Goal: Communication & Community: Answer question/provide support

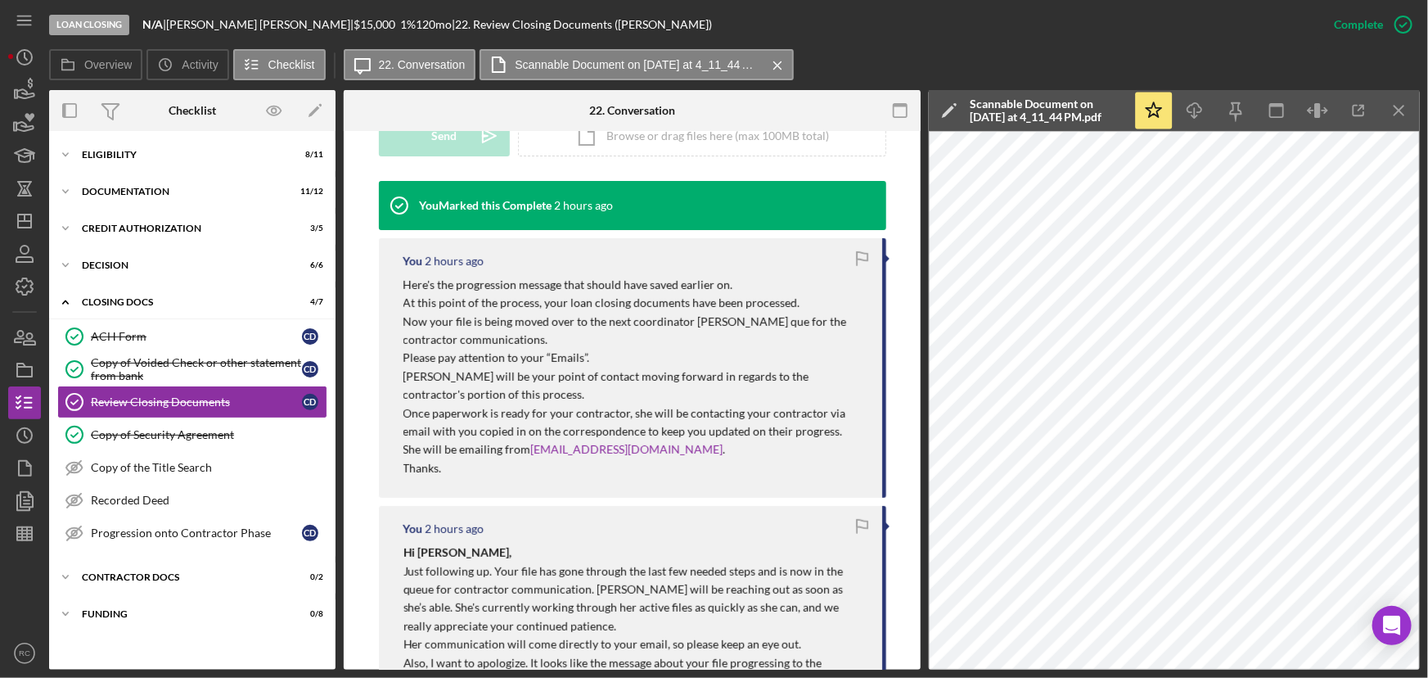
scroll to position [396, 0]
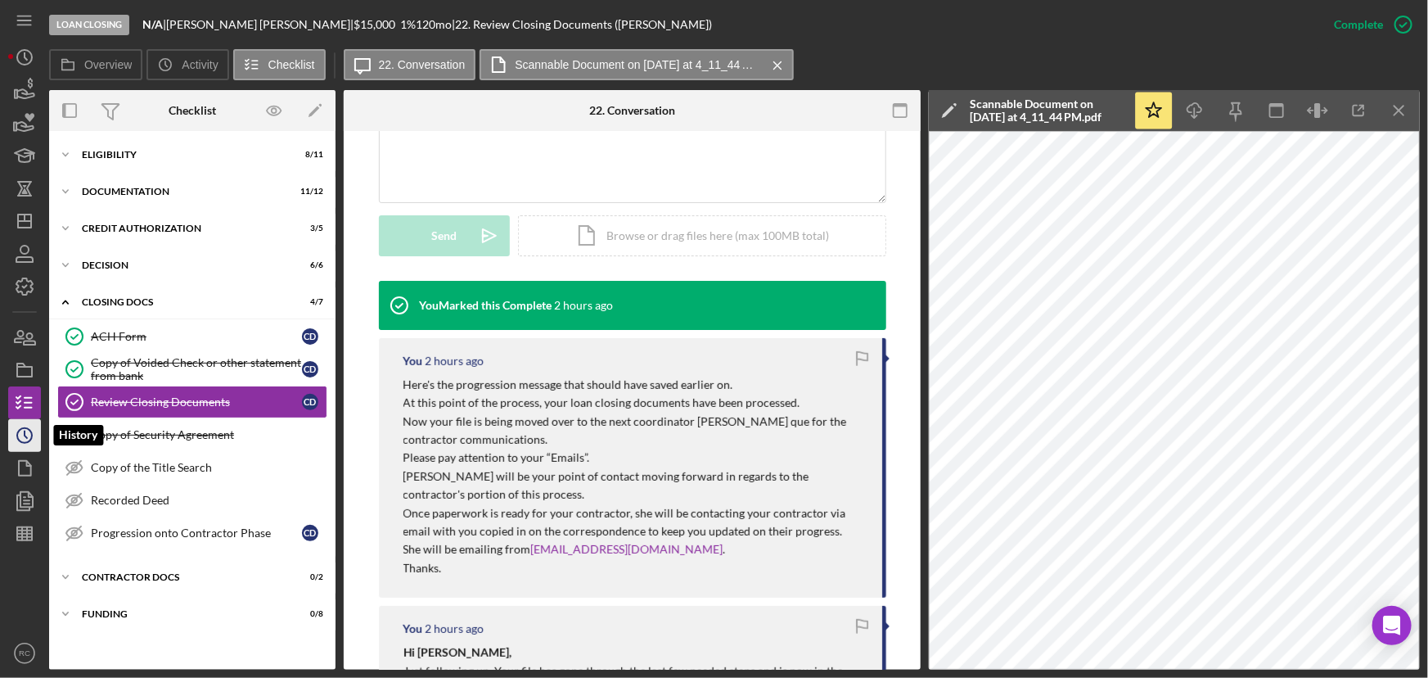
click at [29, 436] on icon "Icon/History" at bounding box center [24, 435] width 41 height 41
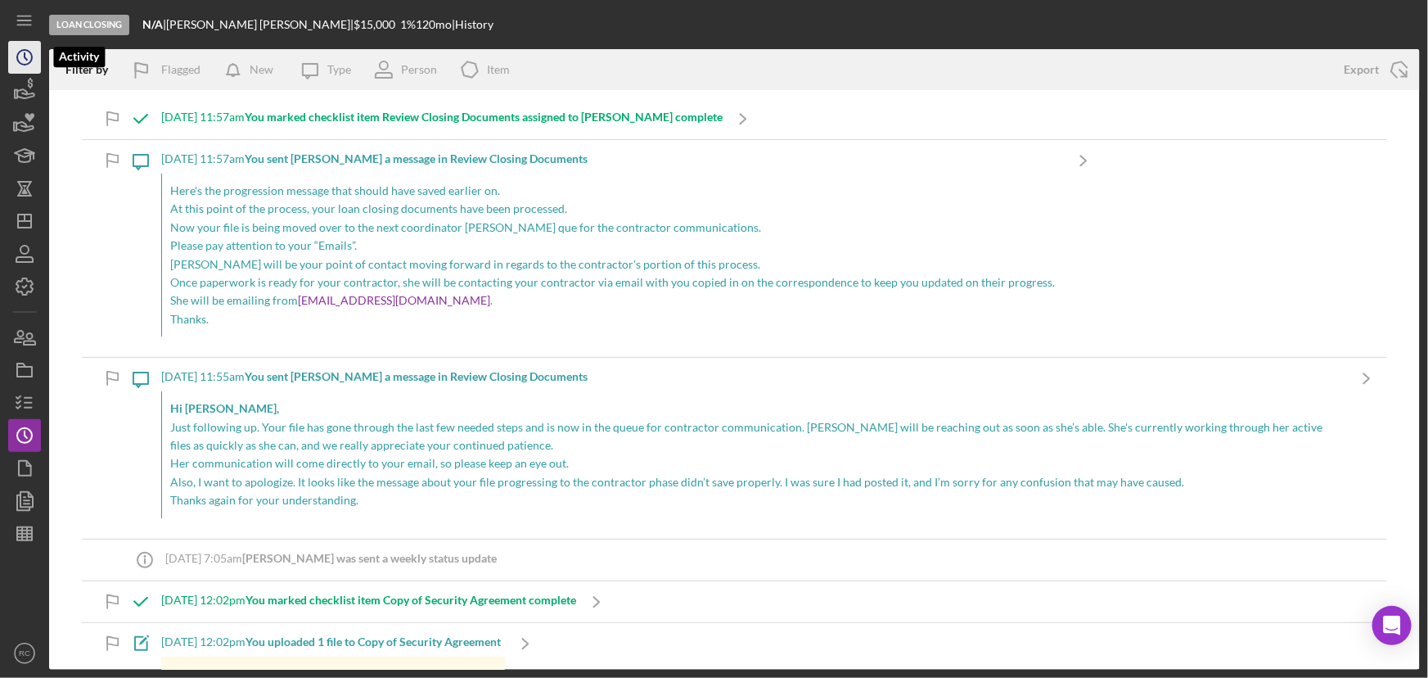
click at [14, 59] on icon "Icon/History" at bounding box center [24, 57] width 41 height 41
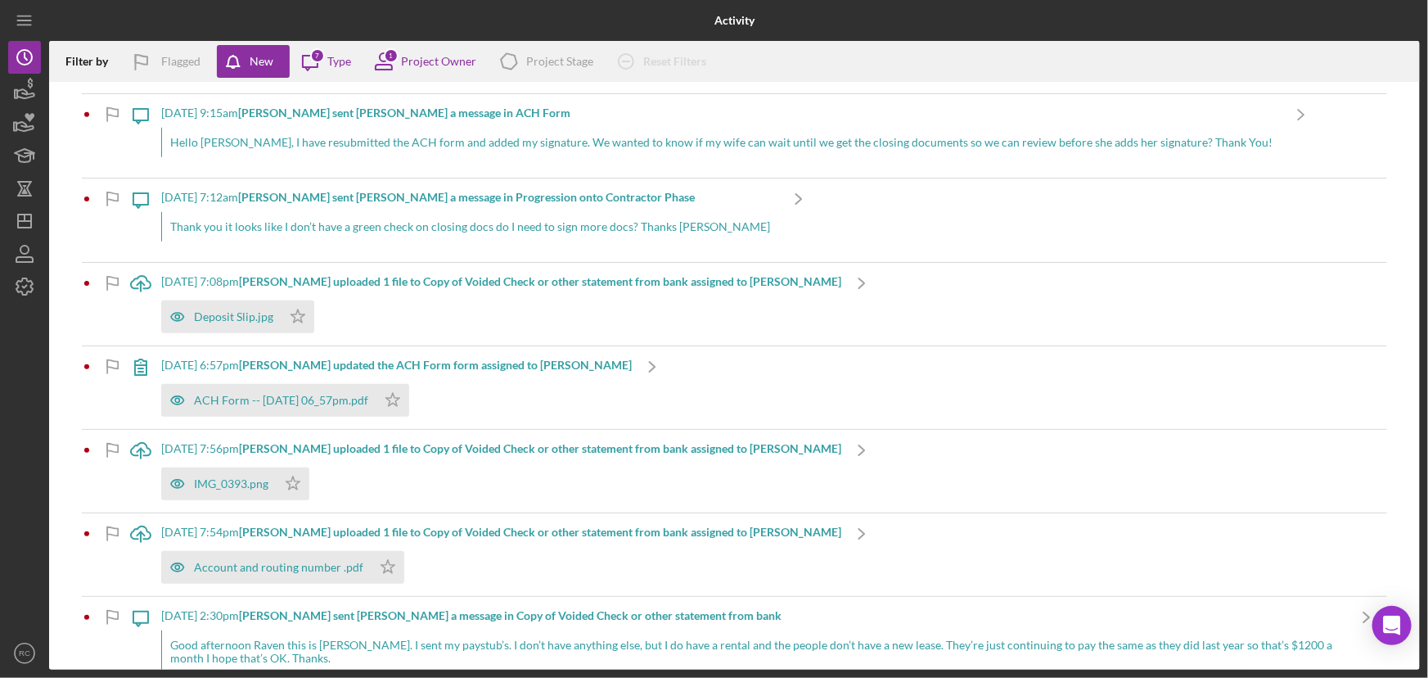
scroll to position [660, 0]
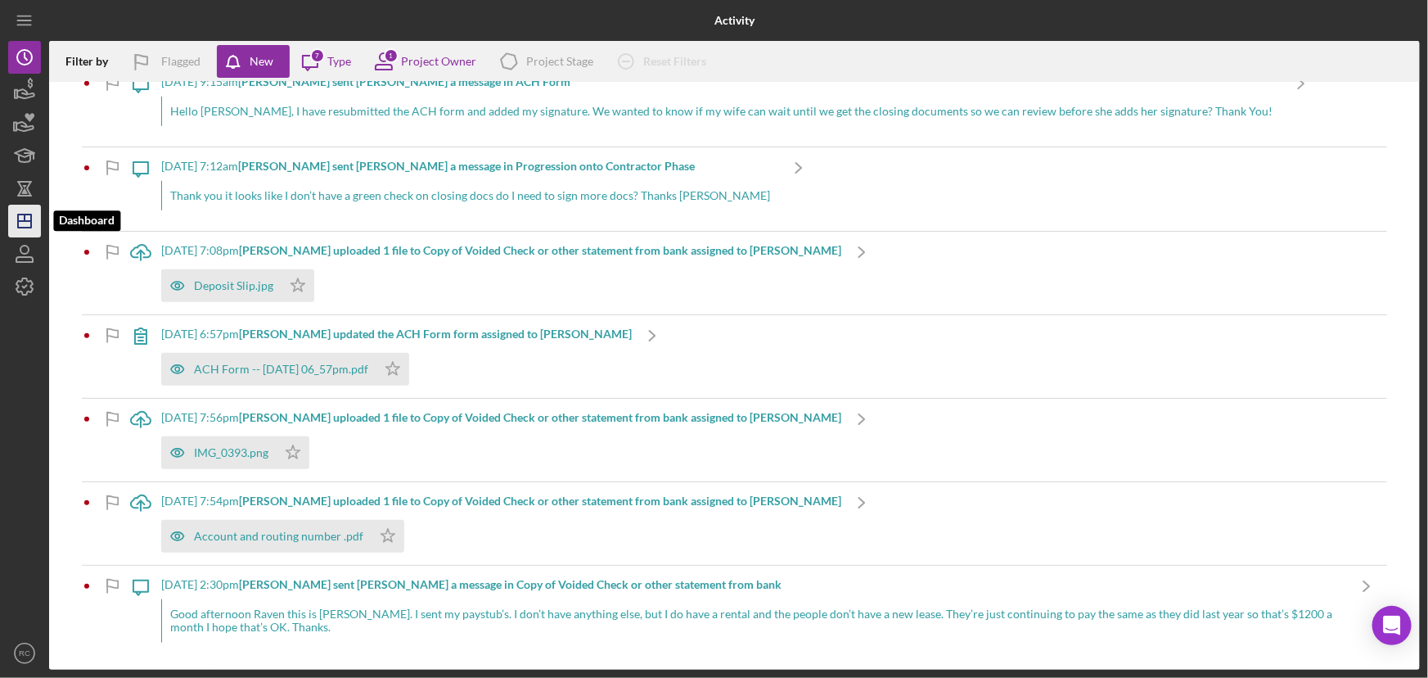
click at [21, 222] on icon "Icon/Dashboard" at bounding box center [24, 221] width 41 height 41
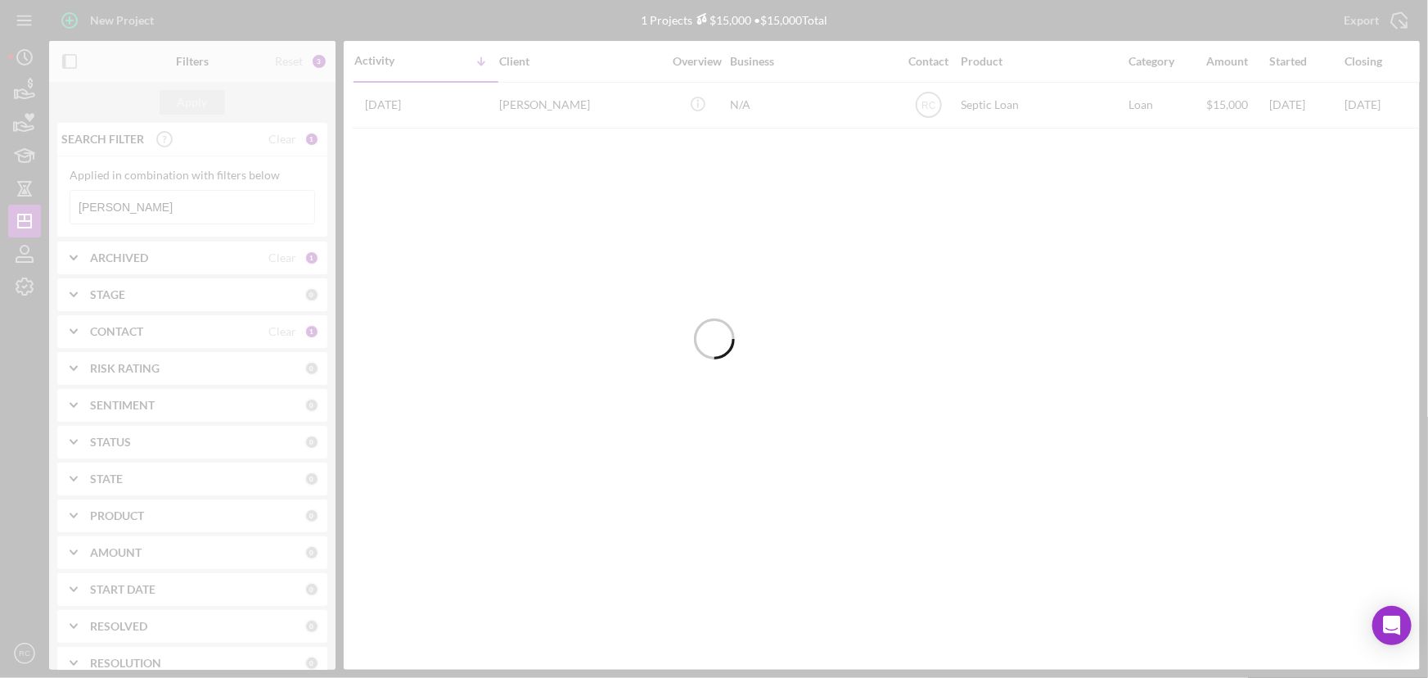
click at [206, 210] on div at bounding box center [714, 339] width 1428 height 678
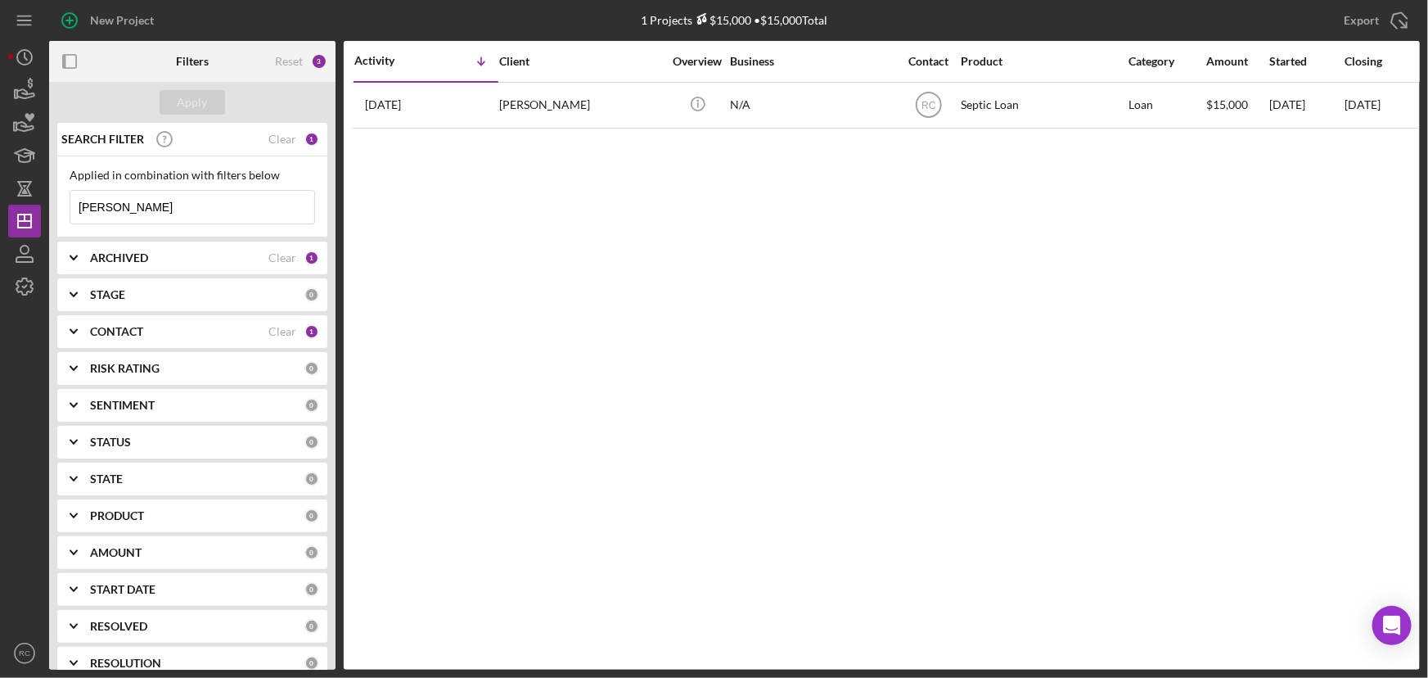
drag, startPoint x: 205, startPoint y: 210, endPoint x: -73, endPoint y: 183, distance: 279.6
click at [0, 183] on html "New Project 1 Projects $15,000 • $15,000 Total [PERSON_NAME] Export Icon/Export…" at bounding box center [714, 339] width 1428 height 678
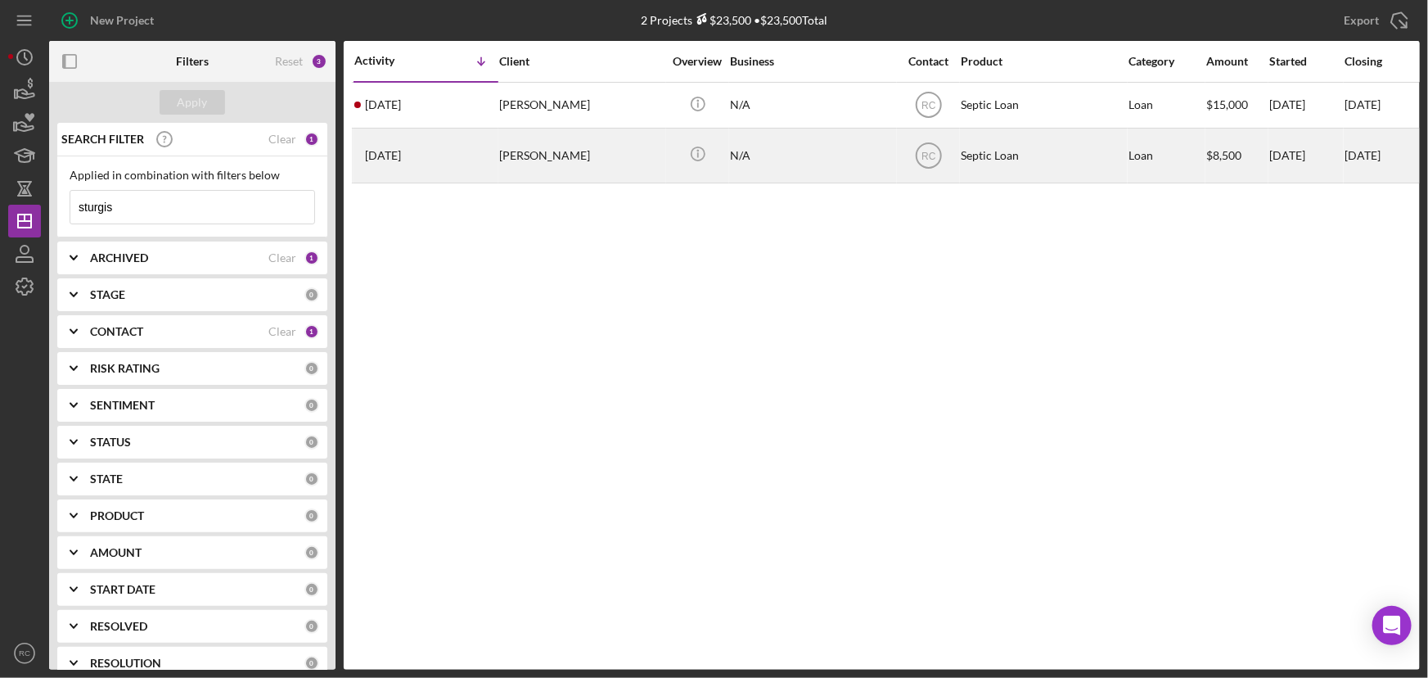
type input "sturgis"
click at [549, 170] on div "[PERSON_NAME]" at bounding box center [581, 155] width 164 height 52
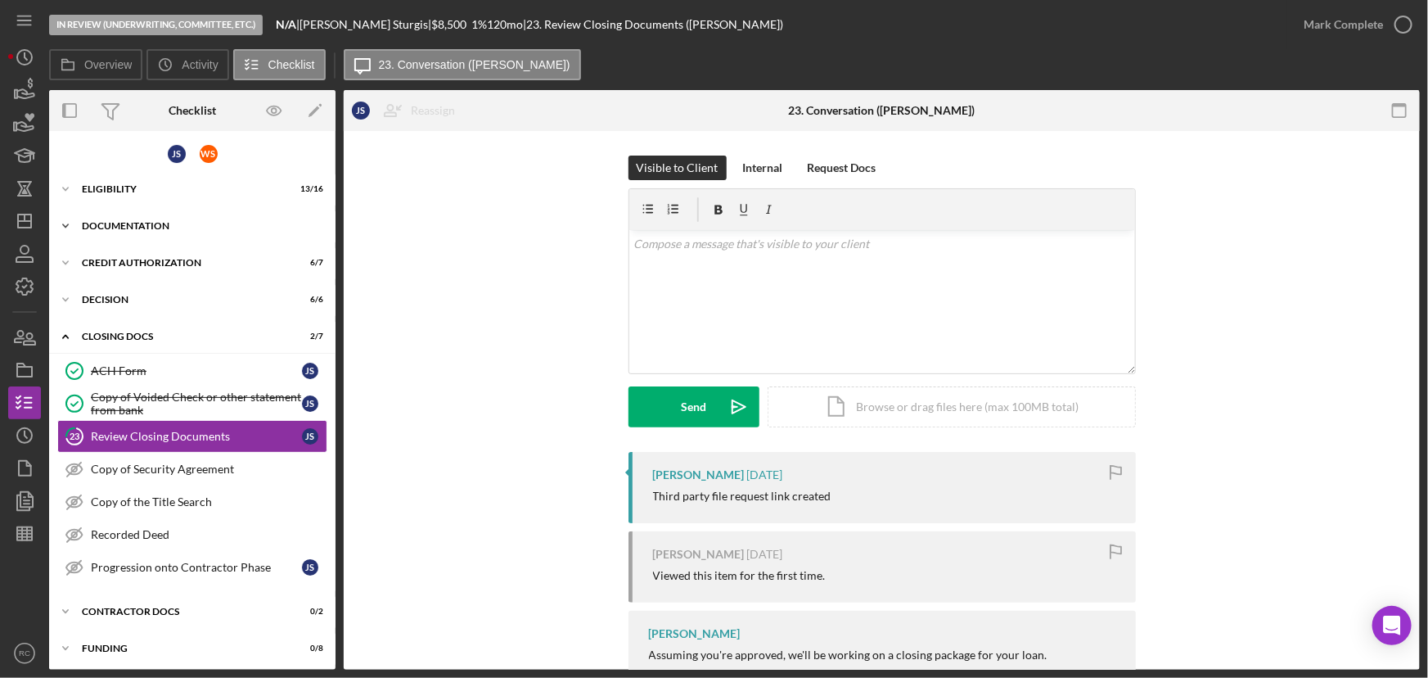
click at [179, 229] on div "Documentation" at bounding box center [198, 226] width 233 height 10
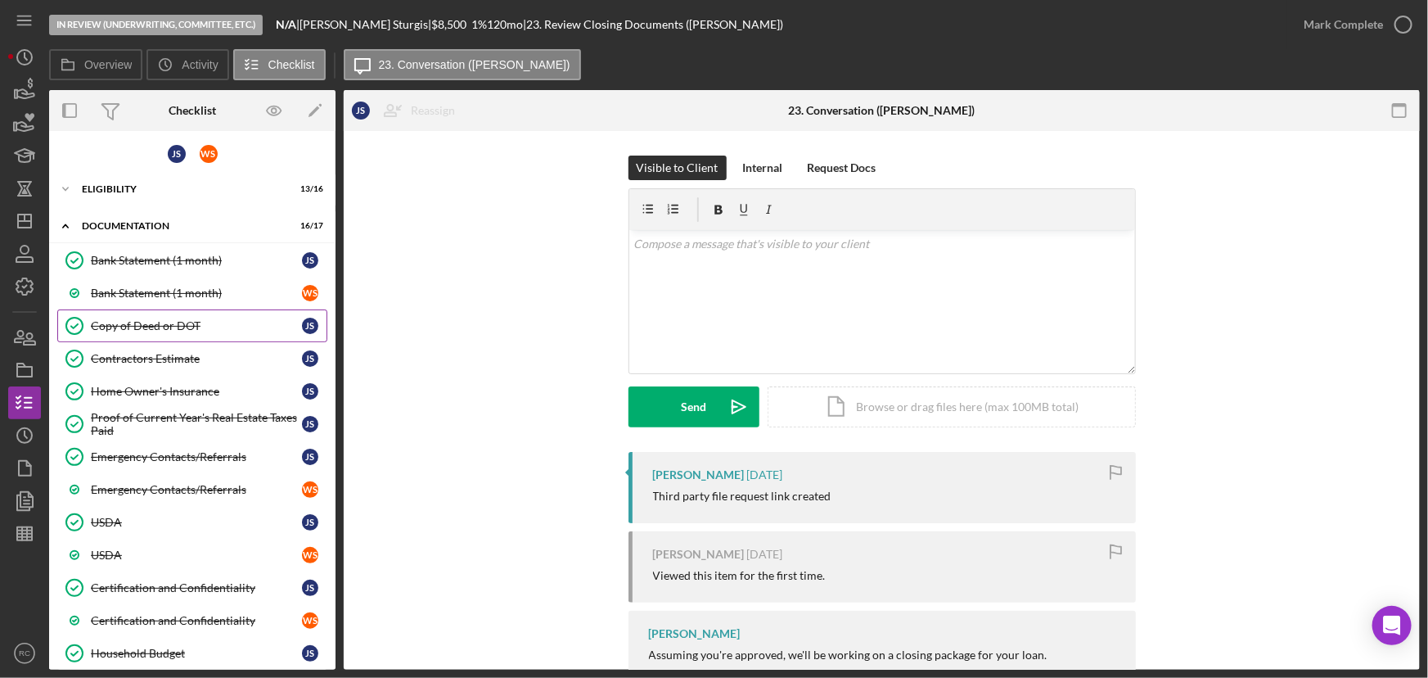
click at [175, 327] on div "Copy of Deed or DOT" at bounding box center [196, 325] width 211 height 13
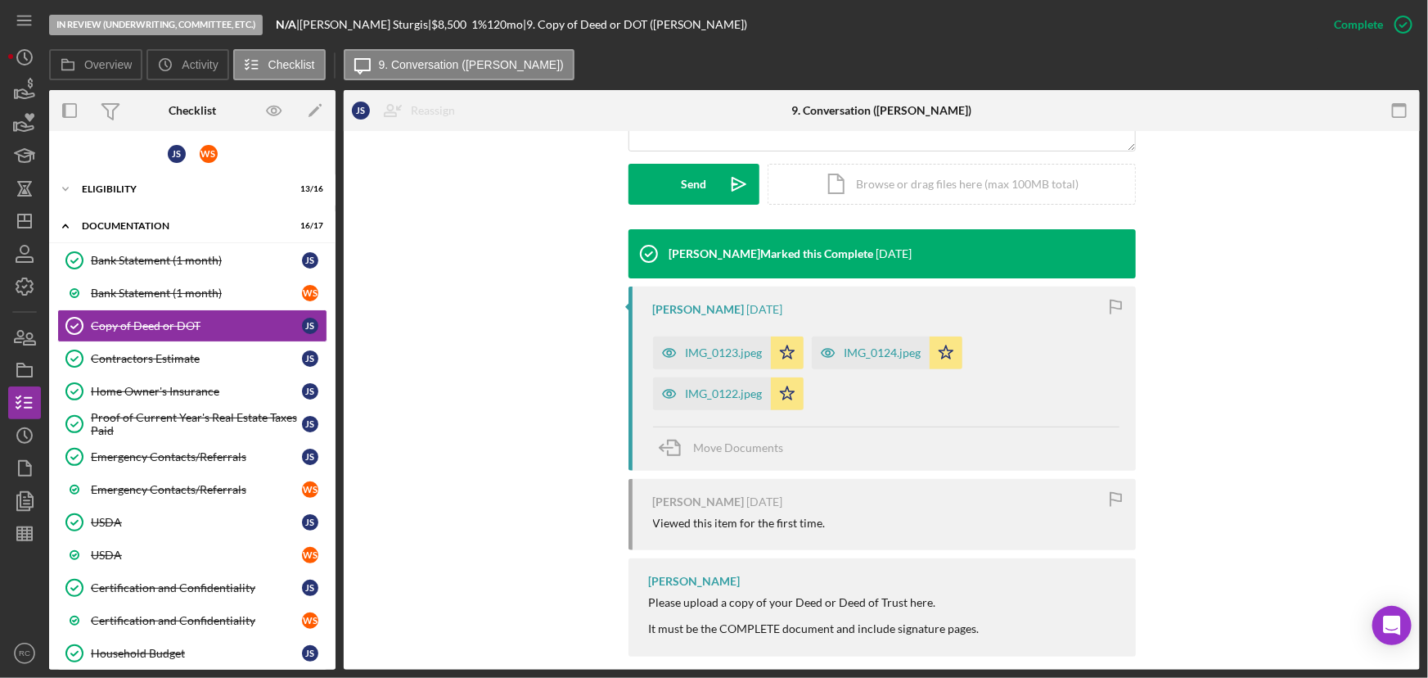
scroll to position [467, 0]
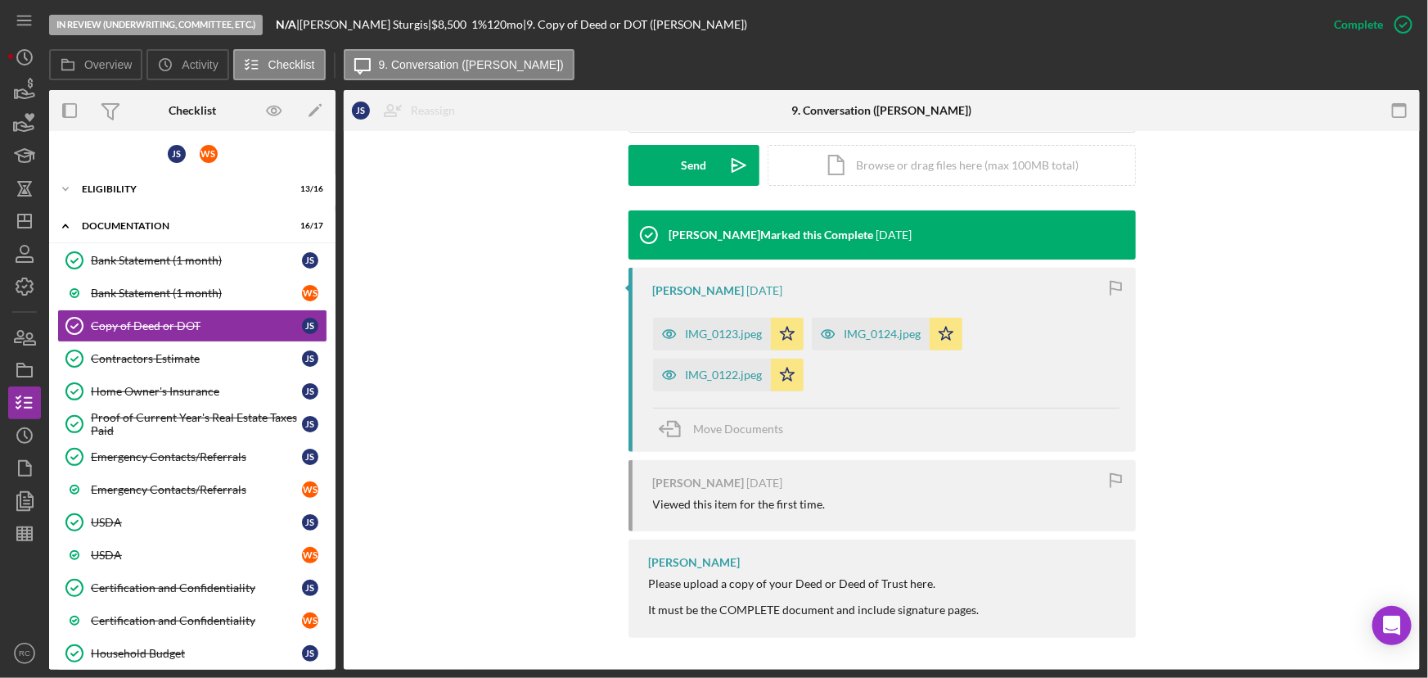
click at [731, 331] on div "IMG_0123.jpeg" at bounding box center [724, 333] width 77 height 13
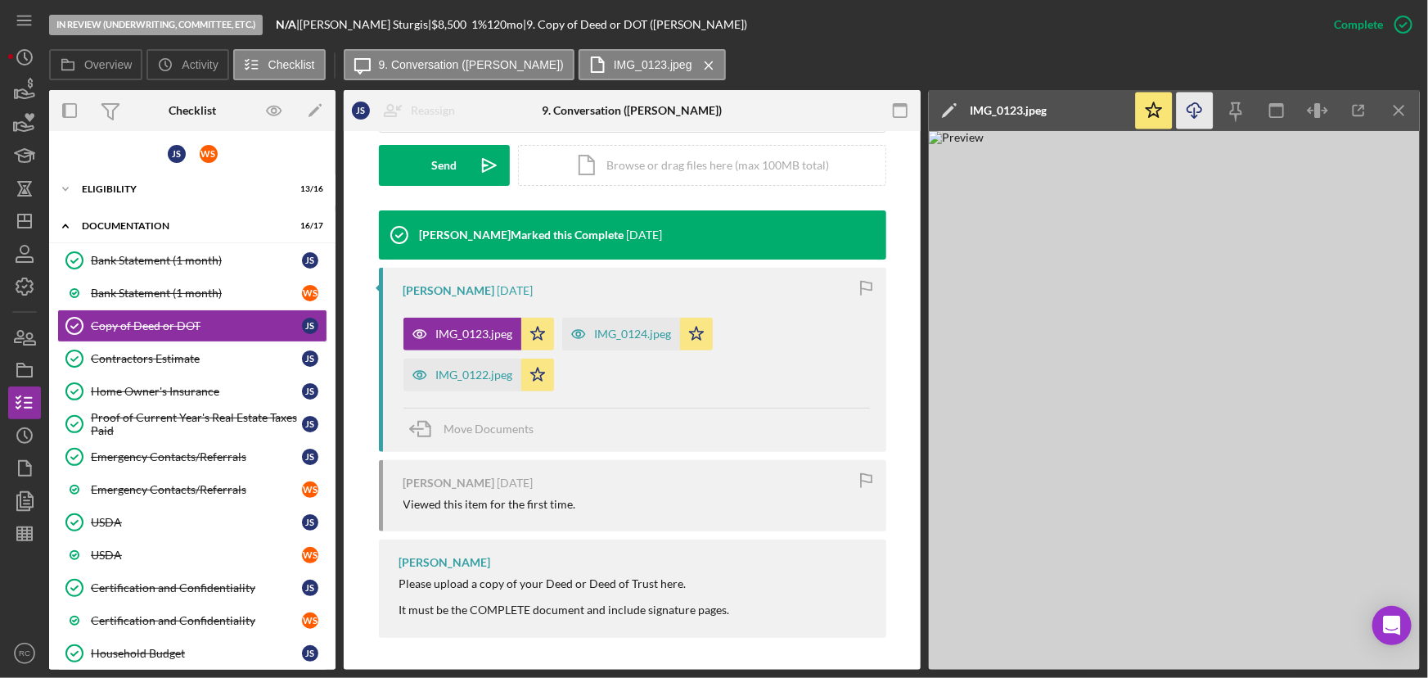
click at [1194, 109] on icon "Icon/Download" at bounding box center [1195, 110] width 37 height 37
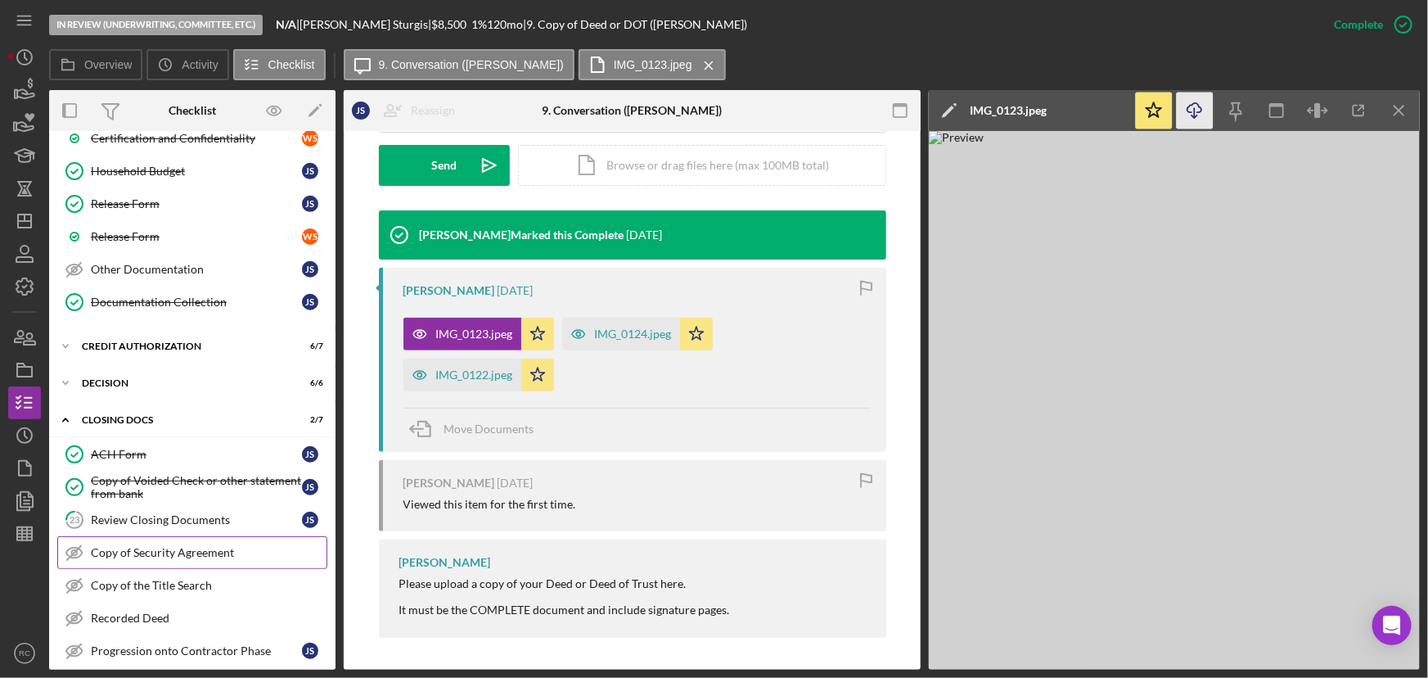
scroll to position [566, 0]
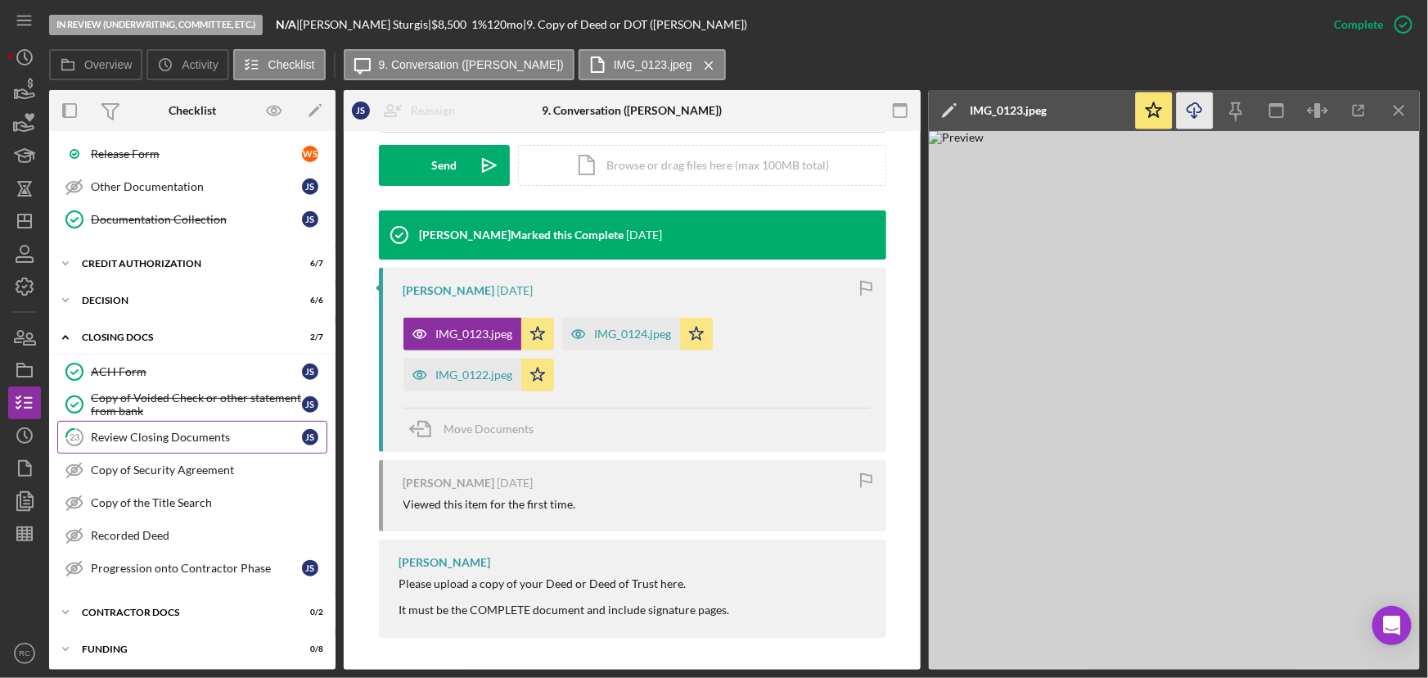
drag, startPoint x: 145, startPoint y: 444, endPoint x: 168, endPoint y: 437, distance: 23.8
click at [145, 444] on link "23 Review Closing Documents J S" at bounding box center [192, 437] width 270 height 33
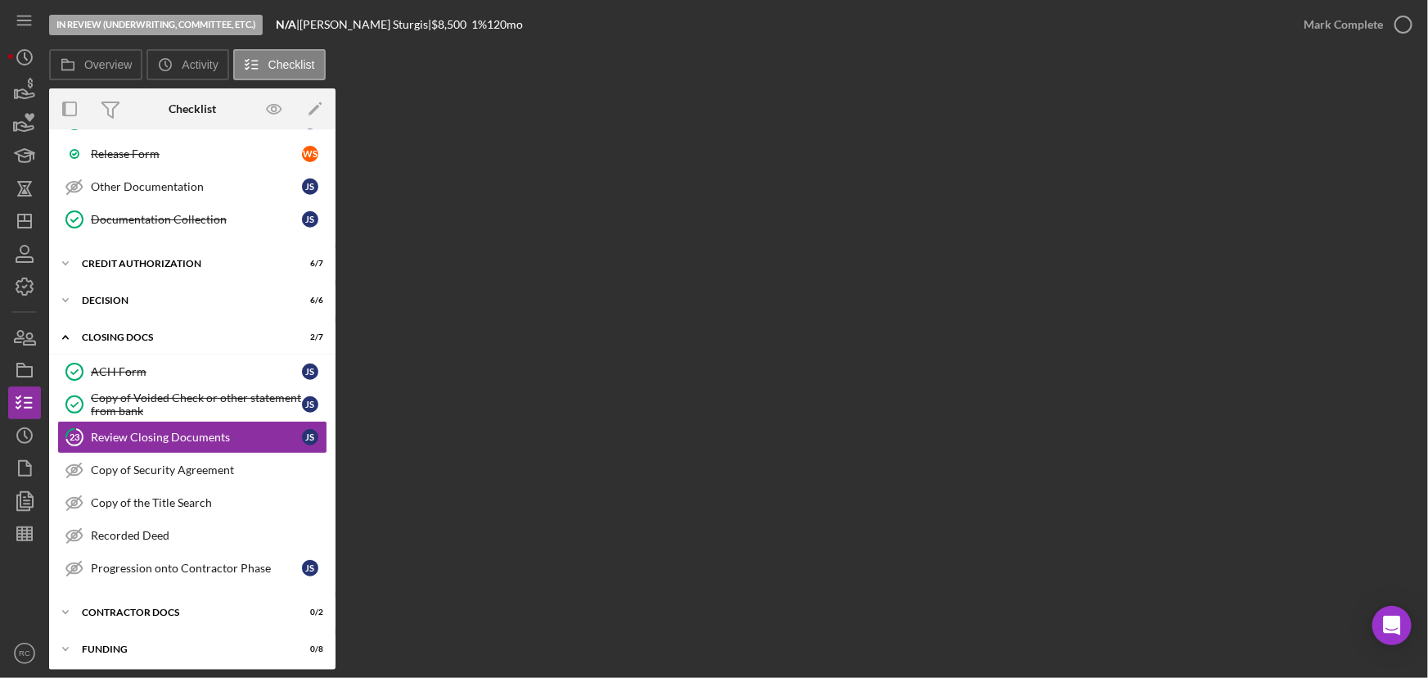
scroll to position [566, 0]
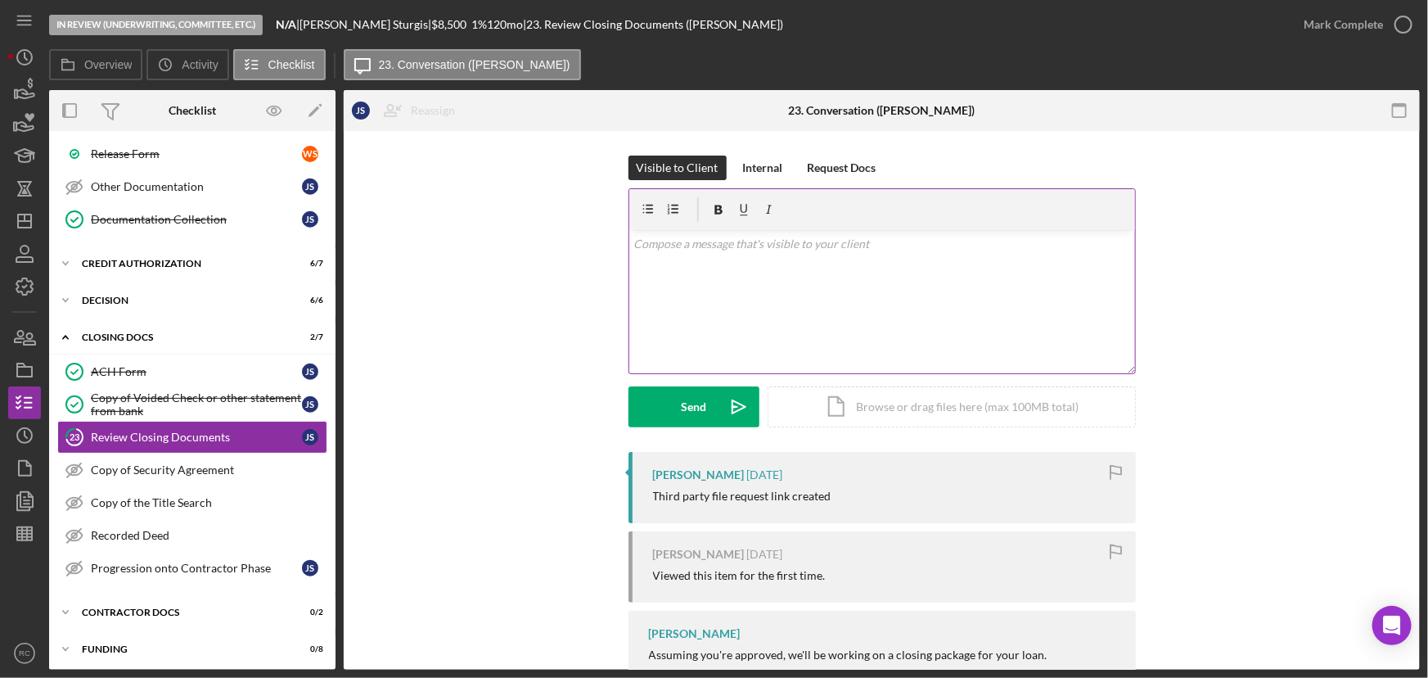
click at [708, 286] on div "v Color teal Color pink Remove color Add row above Add row below Add column bef…" at bounding box center [882, 301] width 506 height 143
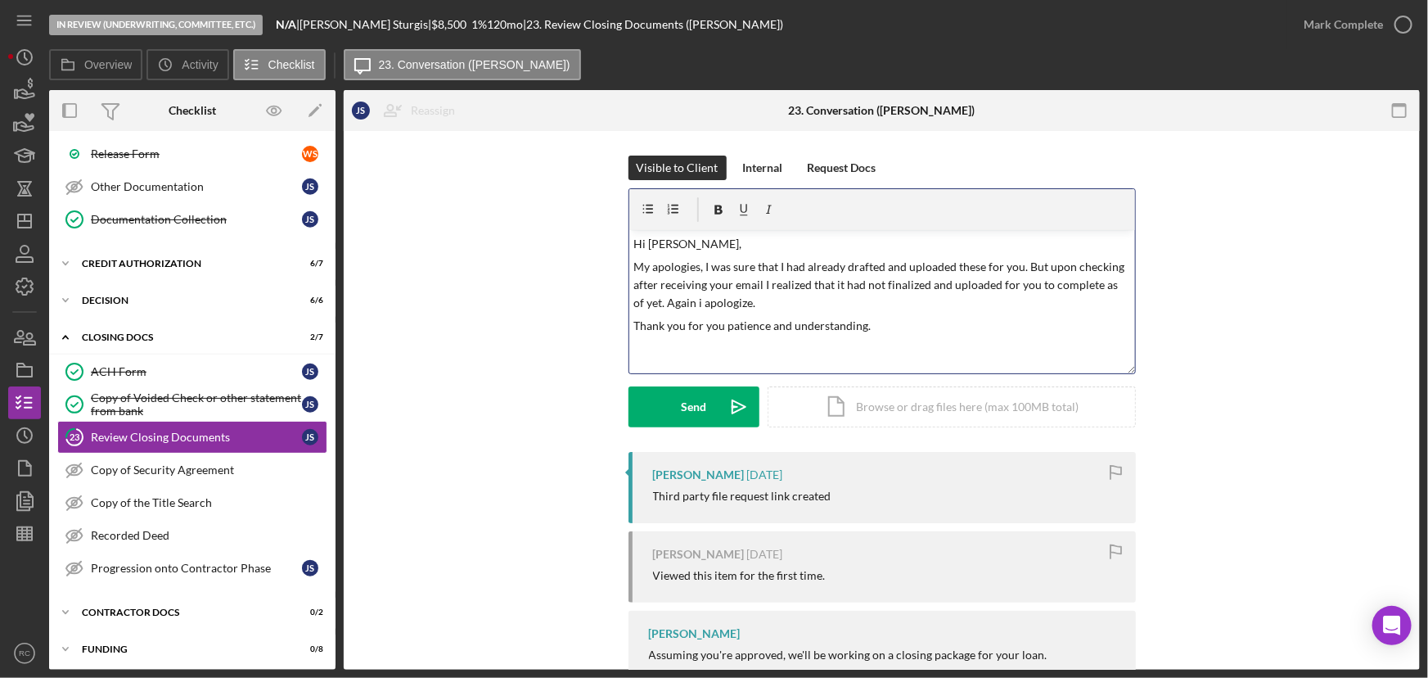
drag, startPoint x: 933, startPoint y: 328, endPoint x: 930, endPoint y: 347, distance: 19.1
click at [933, 328] on p "Thank you for you patience and understanding." at bounding box center [882, 326] width 497 height 18
click at [930, 350] on div "v Color teal Color pink Remove color Add row above Add row below Add column bef…" at bounding box center [882, 301] width 506 height 143
click at [688, 344] on div "v Color teal Color pink Remove color Add row above Add row below Add column bef…" at bounding box center [882, 301] width 506 height 143
click at [931, 331] on p "Thank you for you patience and understanding." at bounding box center [882, 326] width 497 height 18
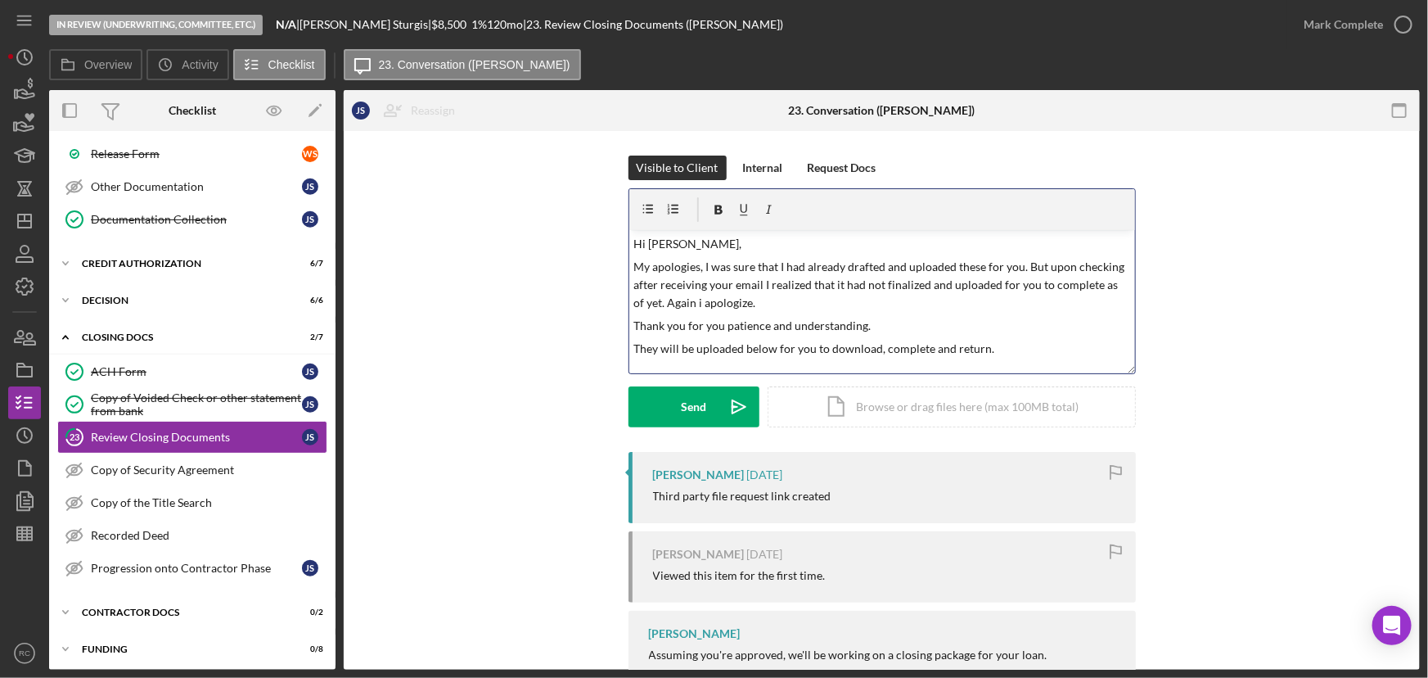
click at [925, 358] on p "They will be uploaded below for you to download, complete and return." at bounding box center [882, 349] width 497 height 18
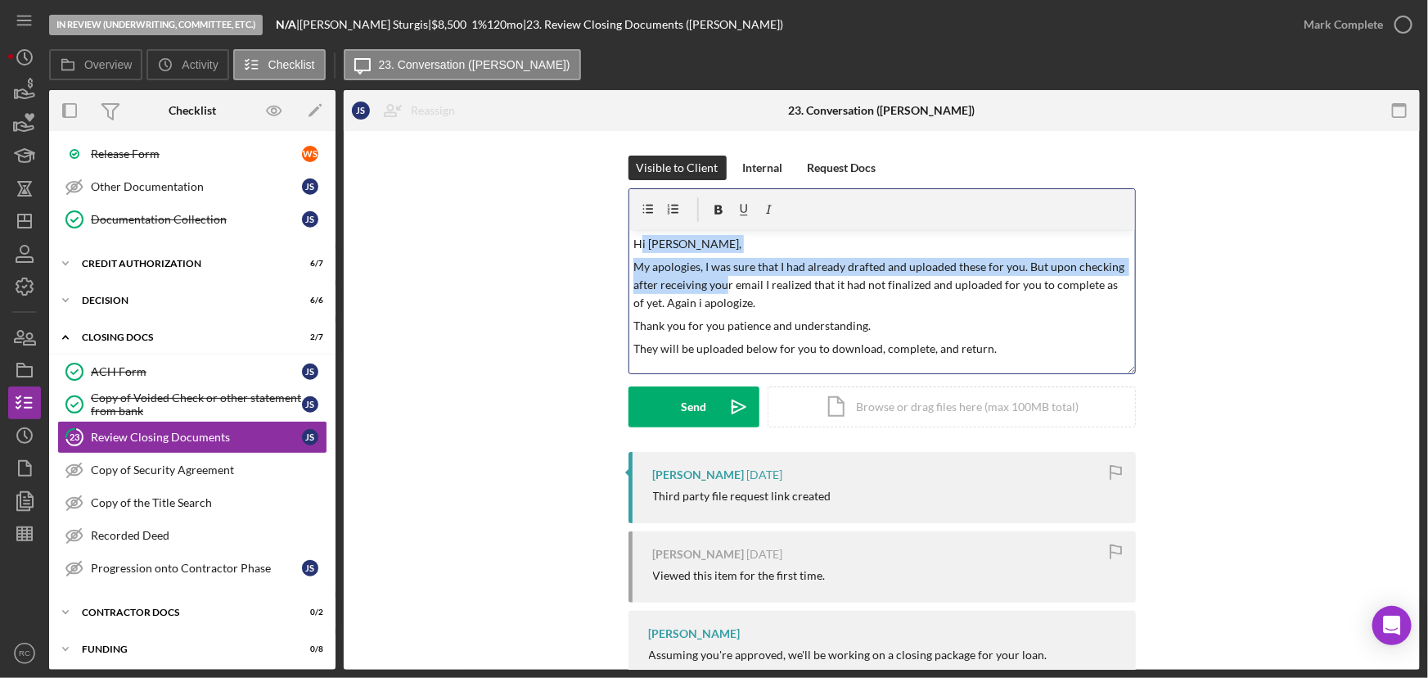
drag, startPoint x: 637, startPoint y: 246, endPoint x: 721, endPoint y: 285, distance: 93.0
click at [721, 285] on div "v Color teal Color pink Remove color Add row above Add row below Add column bef…" at bounding box center [882, 301] width 506 height 143
click at [721, 285] on p "My apologies, I was sure that I had already drafted and uploaded these for you.…" at bounding box center [882, 285] width 497 height 55
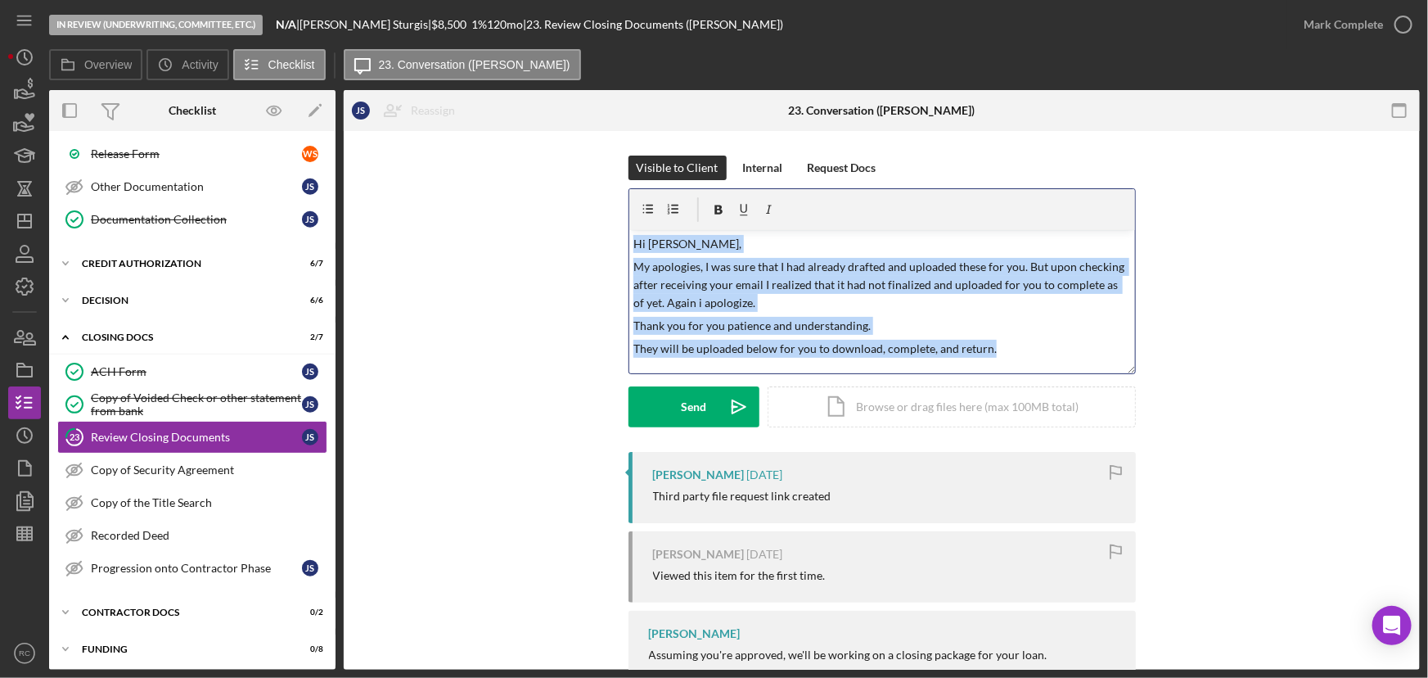
copy div "Hi [PERSON_NAME], My apologies, I was sure that I had already drafted and uploa…"
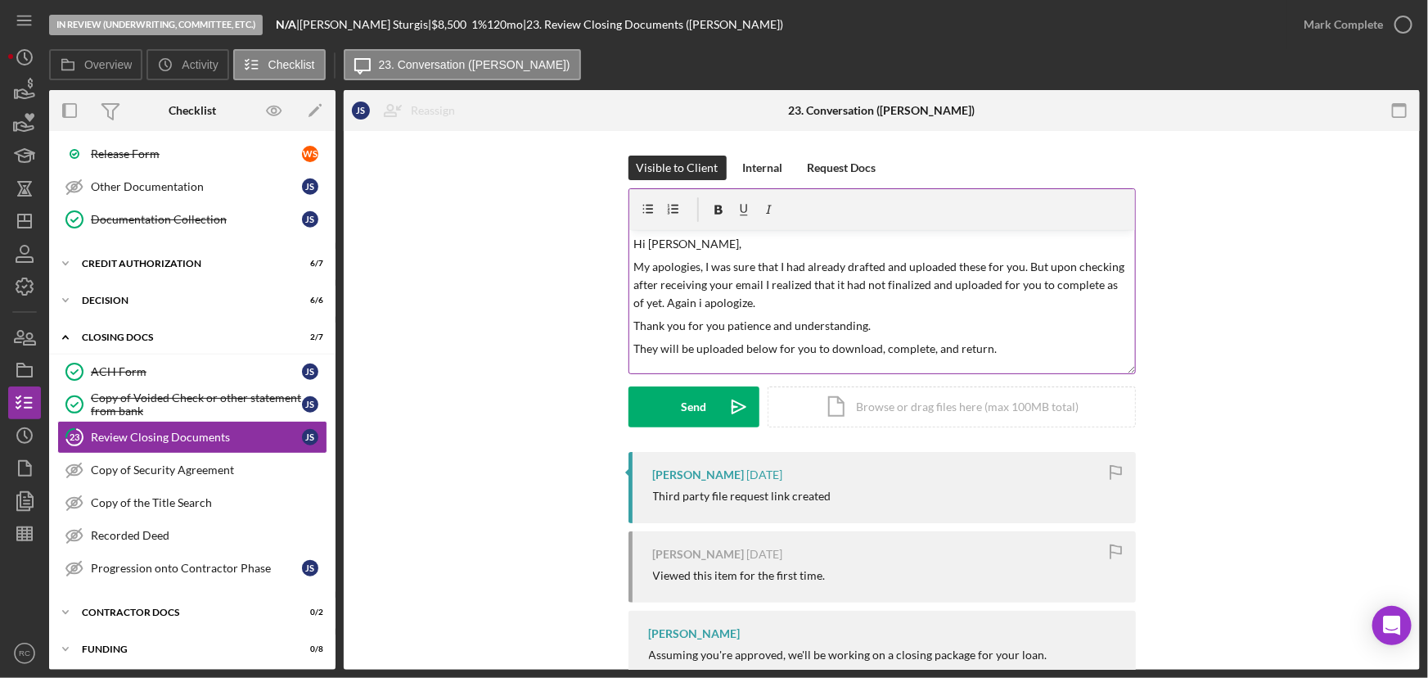
click at [754, 219] on div at bounding box center [746, 209] width 76 height 21
click at [656, 248] on p "Hi [PERSON_NAME]," at bounding box center [882, 244] width 497 height 18
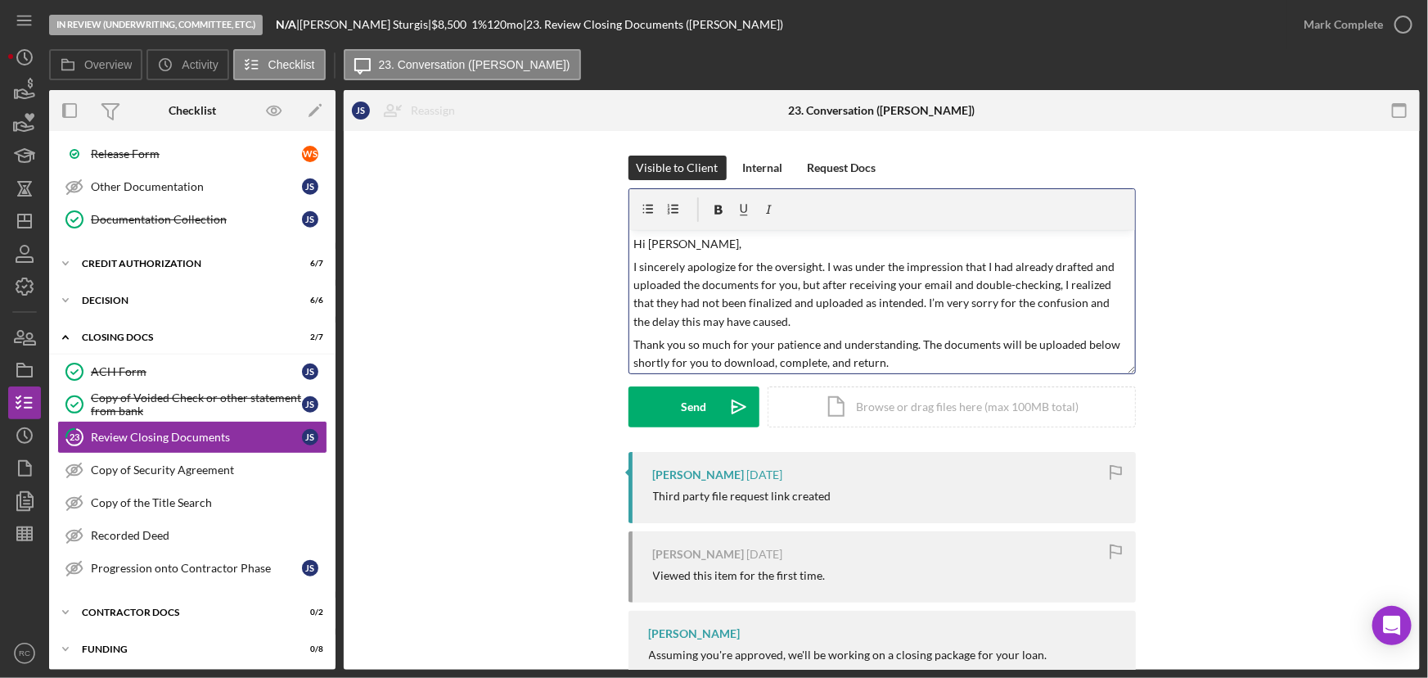
scroll to position [2, 0]
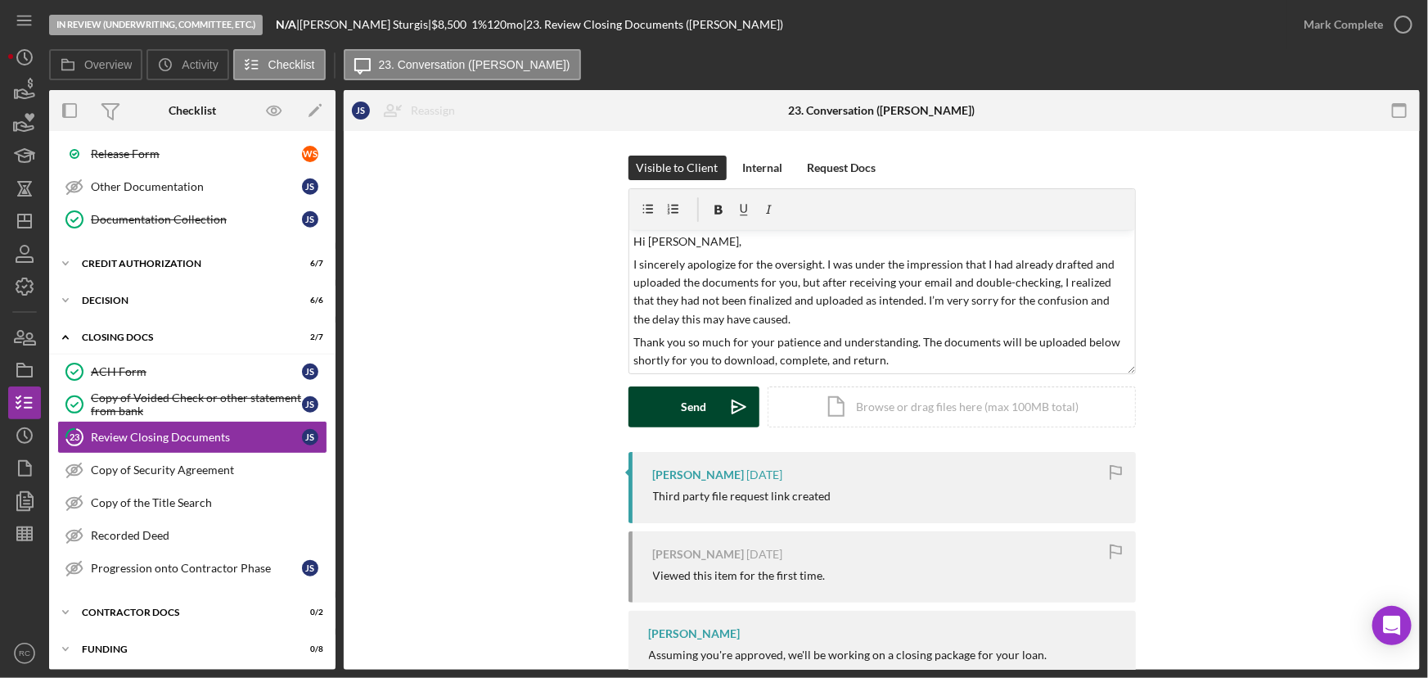
click at [671, 402] on button "Send Icon/icon-invite-send" at bounding box center [694, 406] width 131 height 41
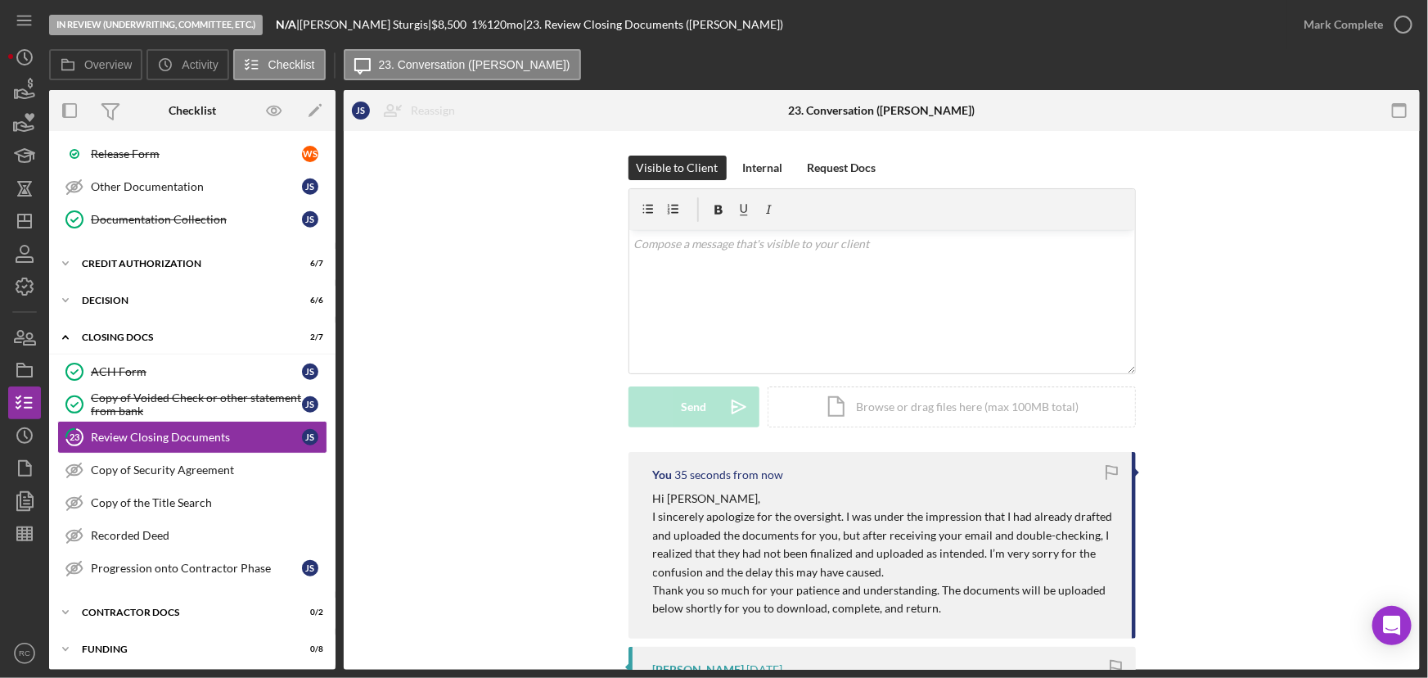
scroll to position [0, 0]
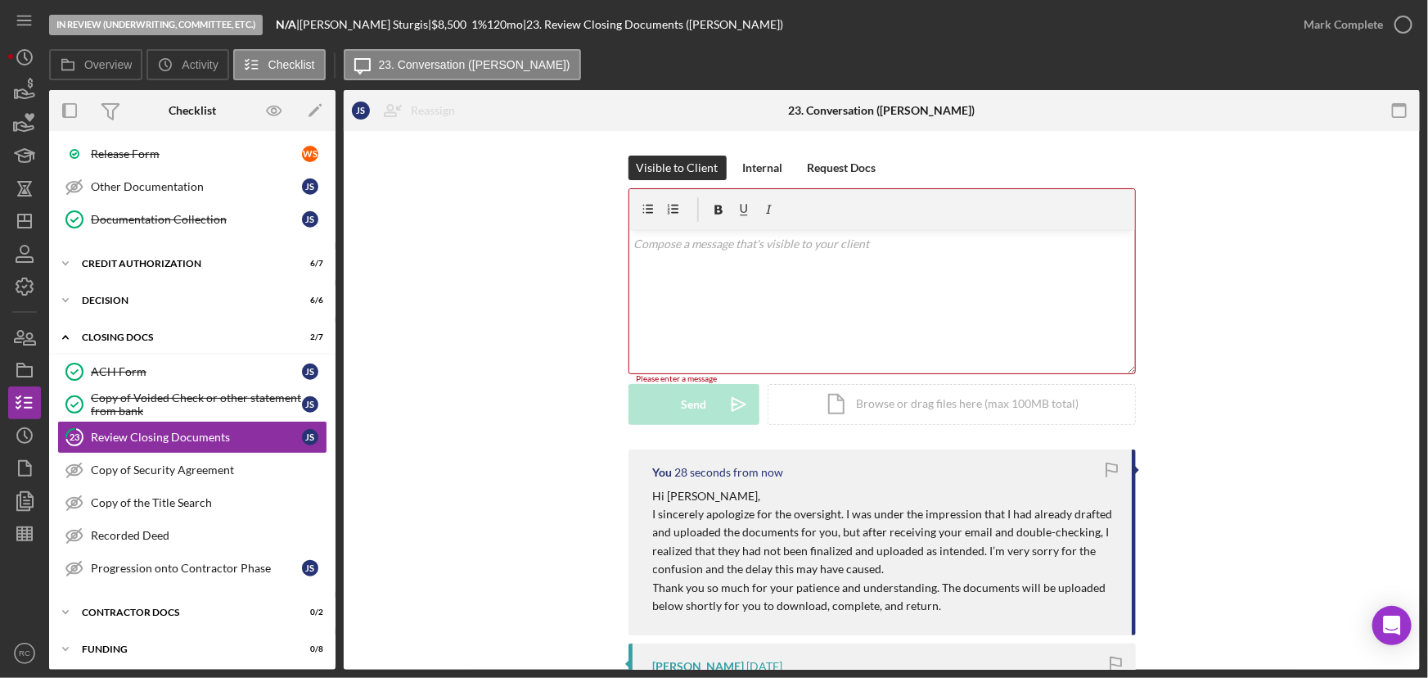
click at [641, 267] on div "v Color teal Color pink Remove color Add row above Add row below Add column bef…" at bounding box center [882, 301] width 506 height 143
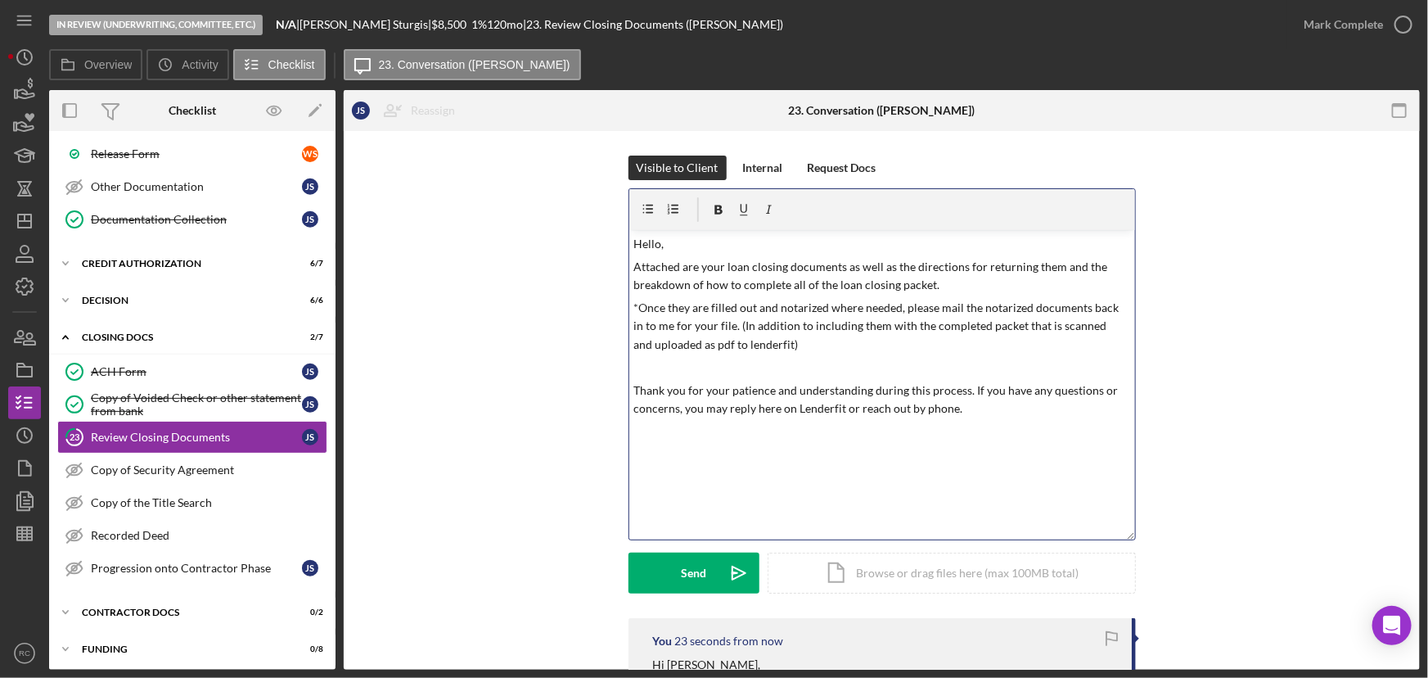
drag, startPoint x: 1125, startPoint y: 368, endPoint x: 1140, endPoint y: 534, distance: 166.8
click at [1140, 534] on div "Visible to Client Internal Request Docs v Color teal Color pink Remove color Ad…" at bounding box center [881, 387] width 1027 height 462
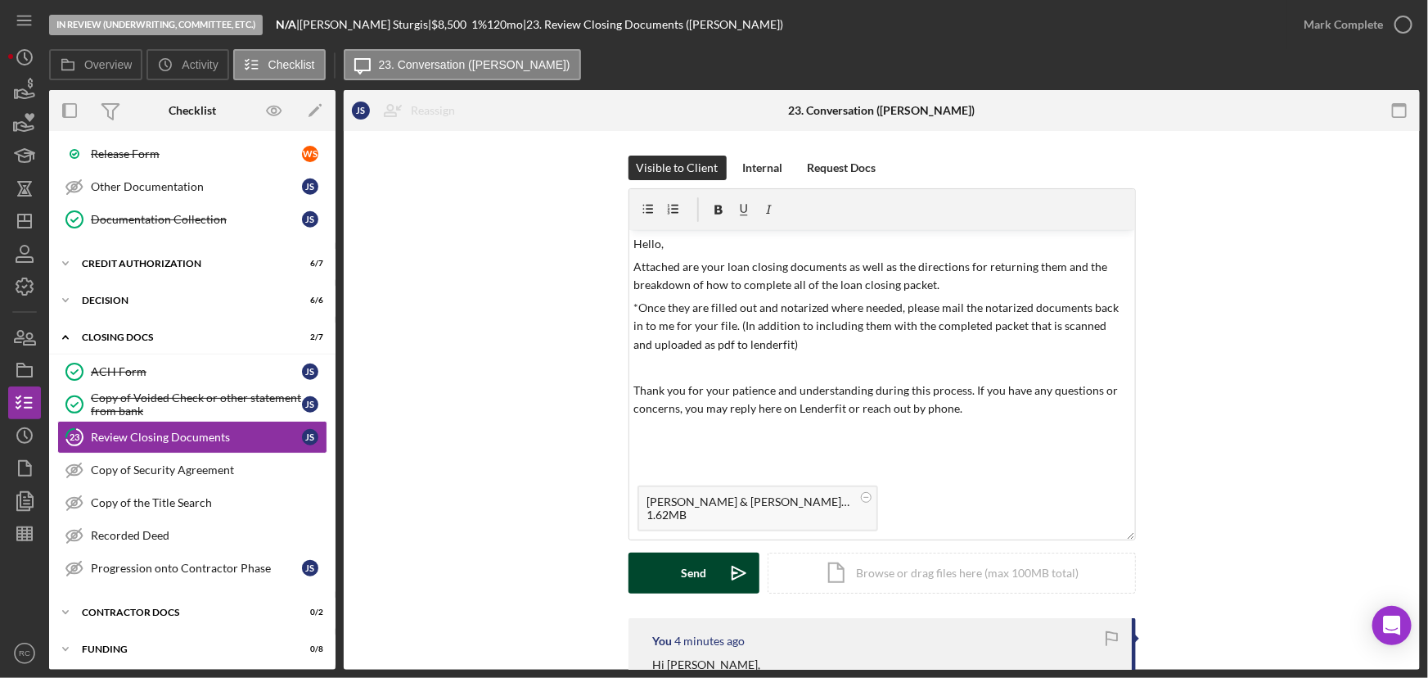
click at [701, 577] on div "Send" at bounding box center [693, 572] width 25 height 41
